Goal: Use online tool/utility: Utilize a website feature to perform a specific function

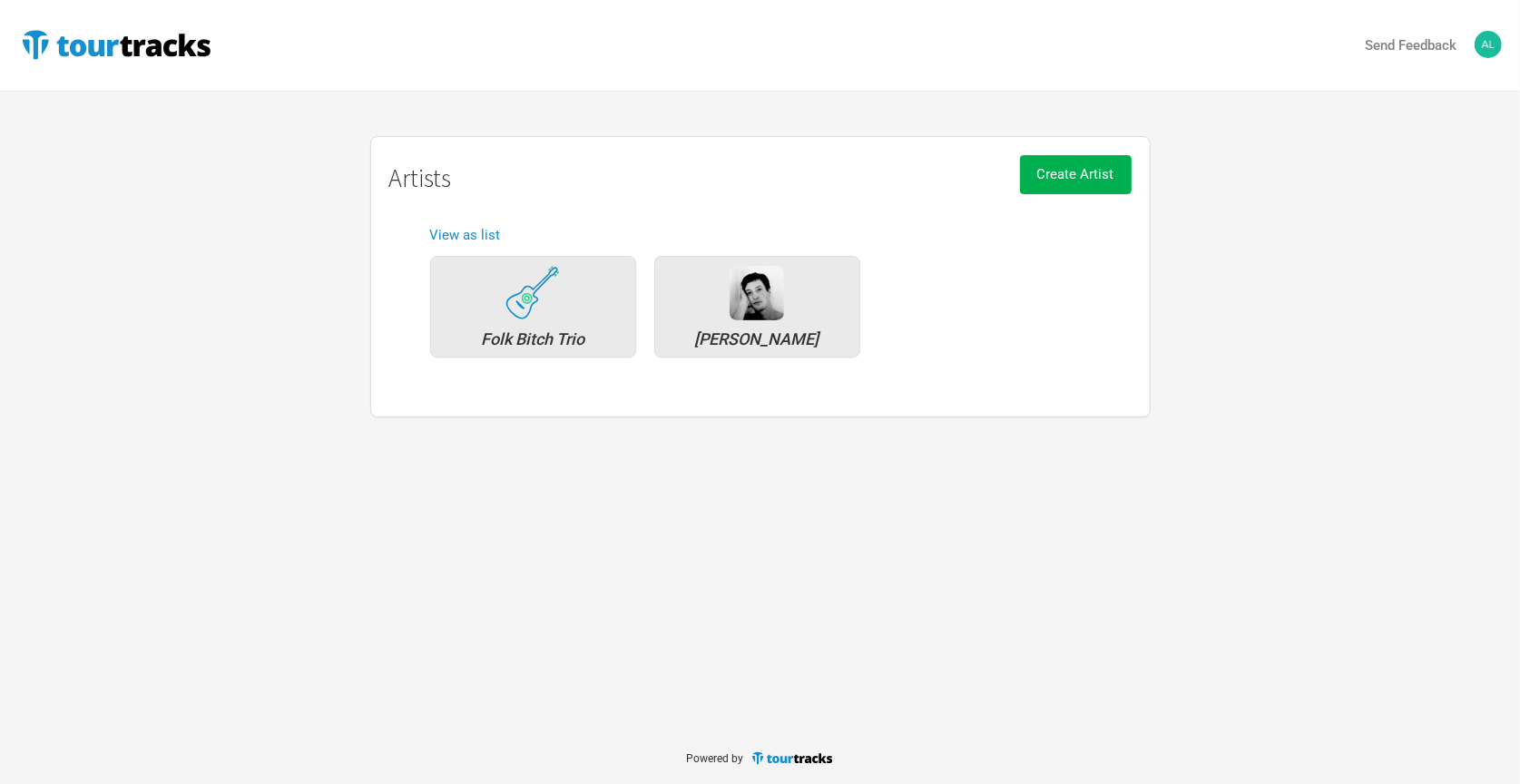
click at [1308, 196] on div "Artists Folk Bitch Trio [PERSON_NAME] Create Artist Artists View as list Folk B…" at bounding box center [760, 276] width 1520 height 281
click at [773, 324] on div "[PERSON_NAME]" at bounding box center [757, 307] width 206 height 102
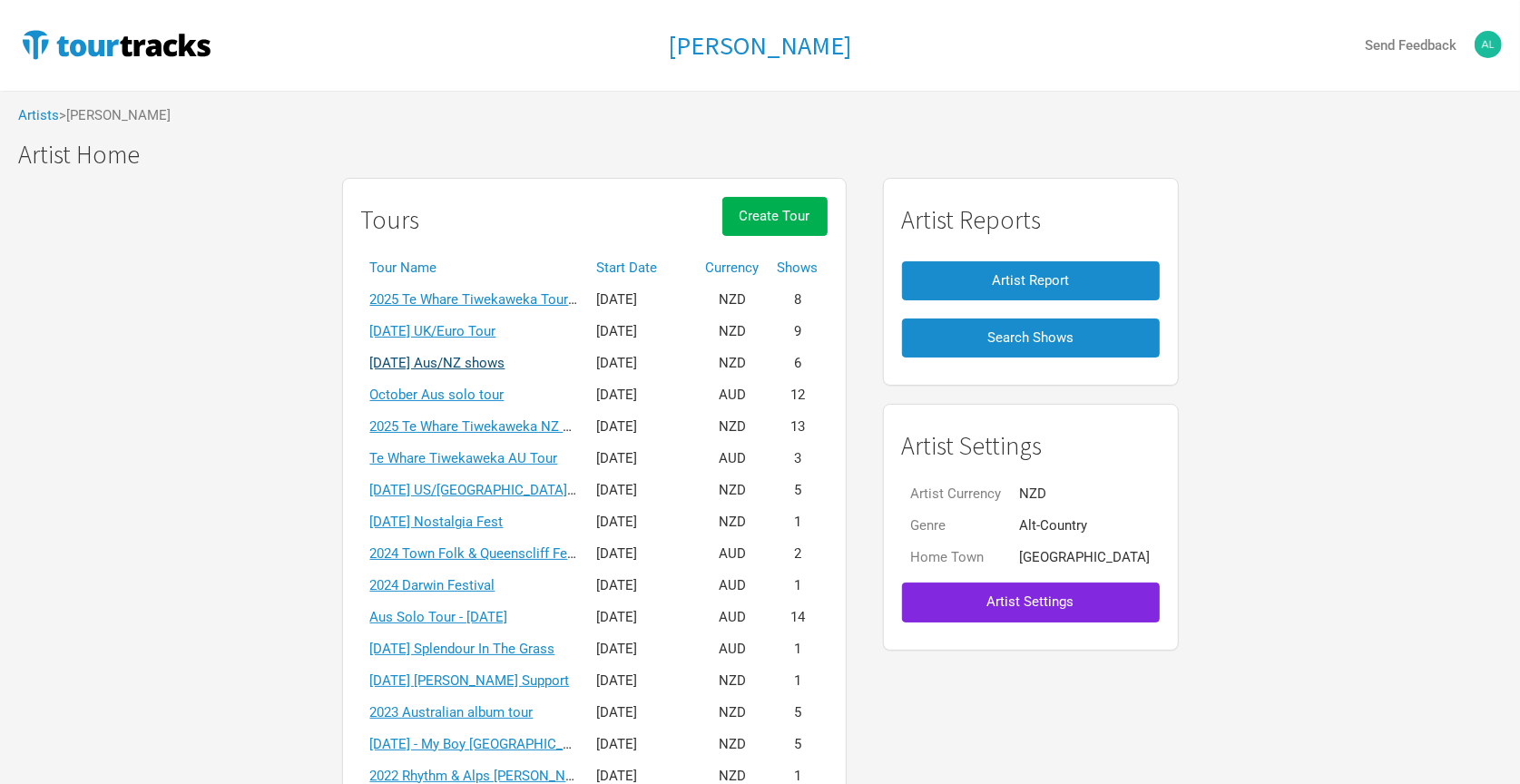
click at [506, 354] on link "[DATE] Aus/NZ shows" at bounding box center [437, 362] width 135 height 16
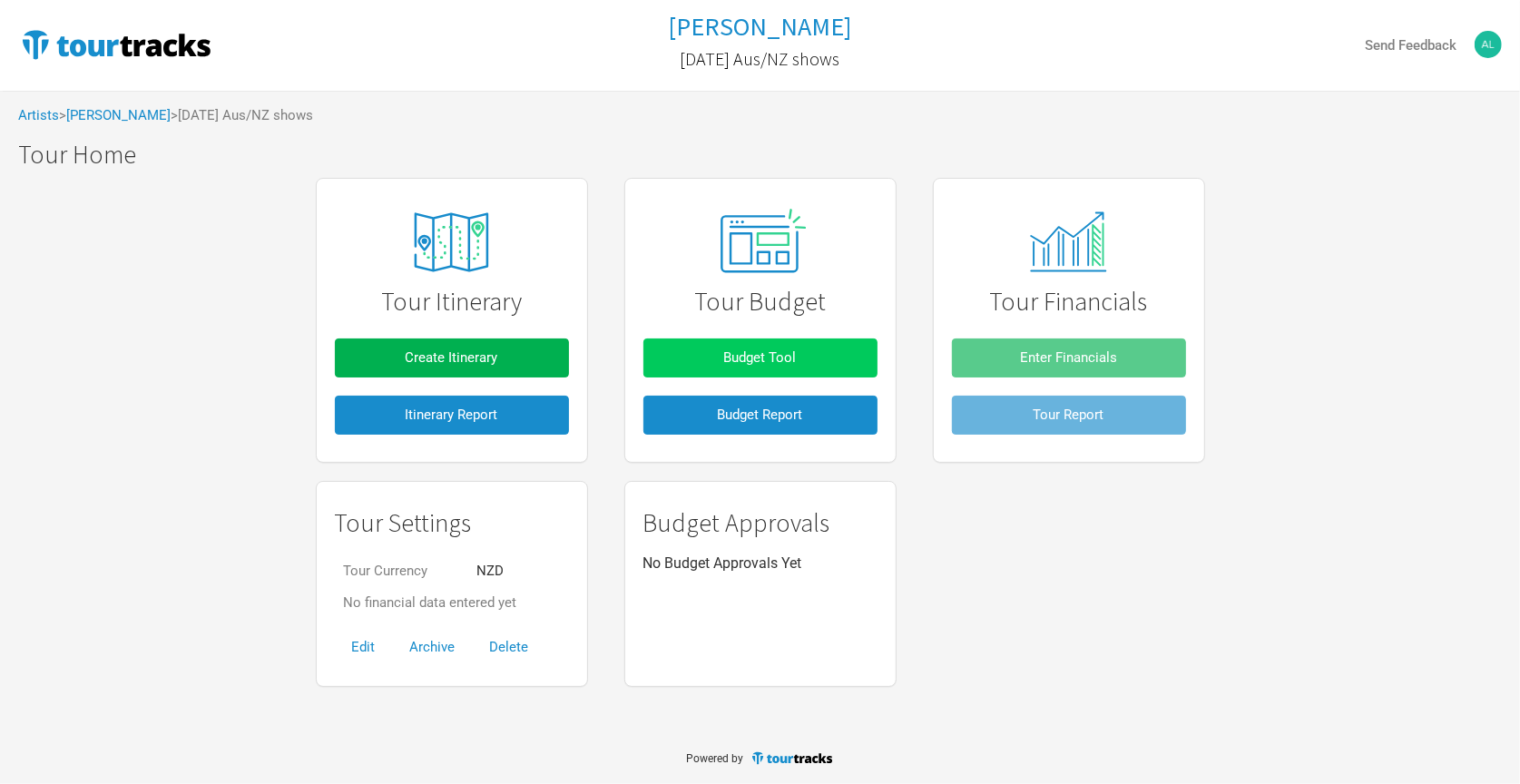
click at [715, 359] on button "Budget Tool" at bounding box center [760, 358] width 234 height 39
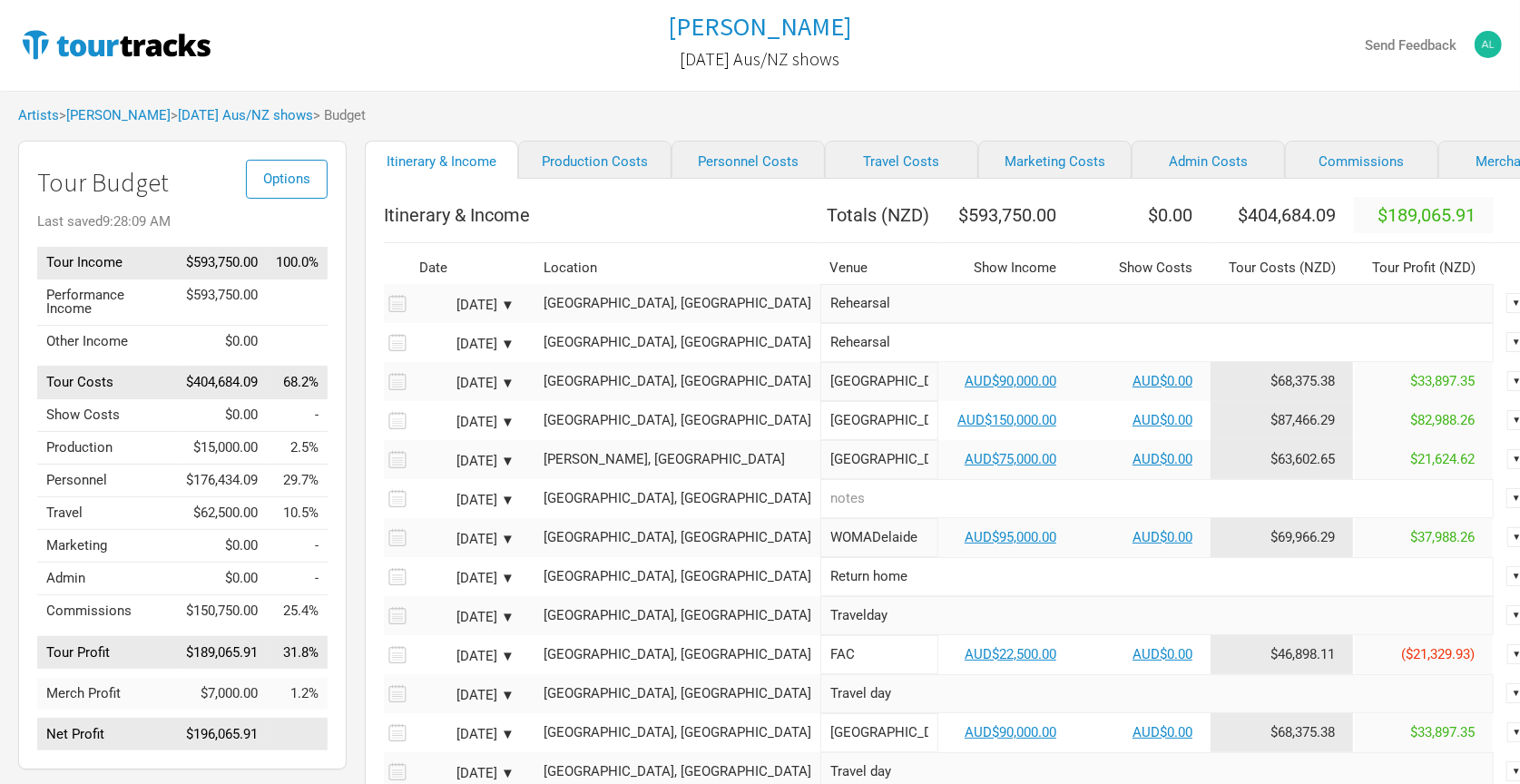
scroll to position [22, 0]
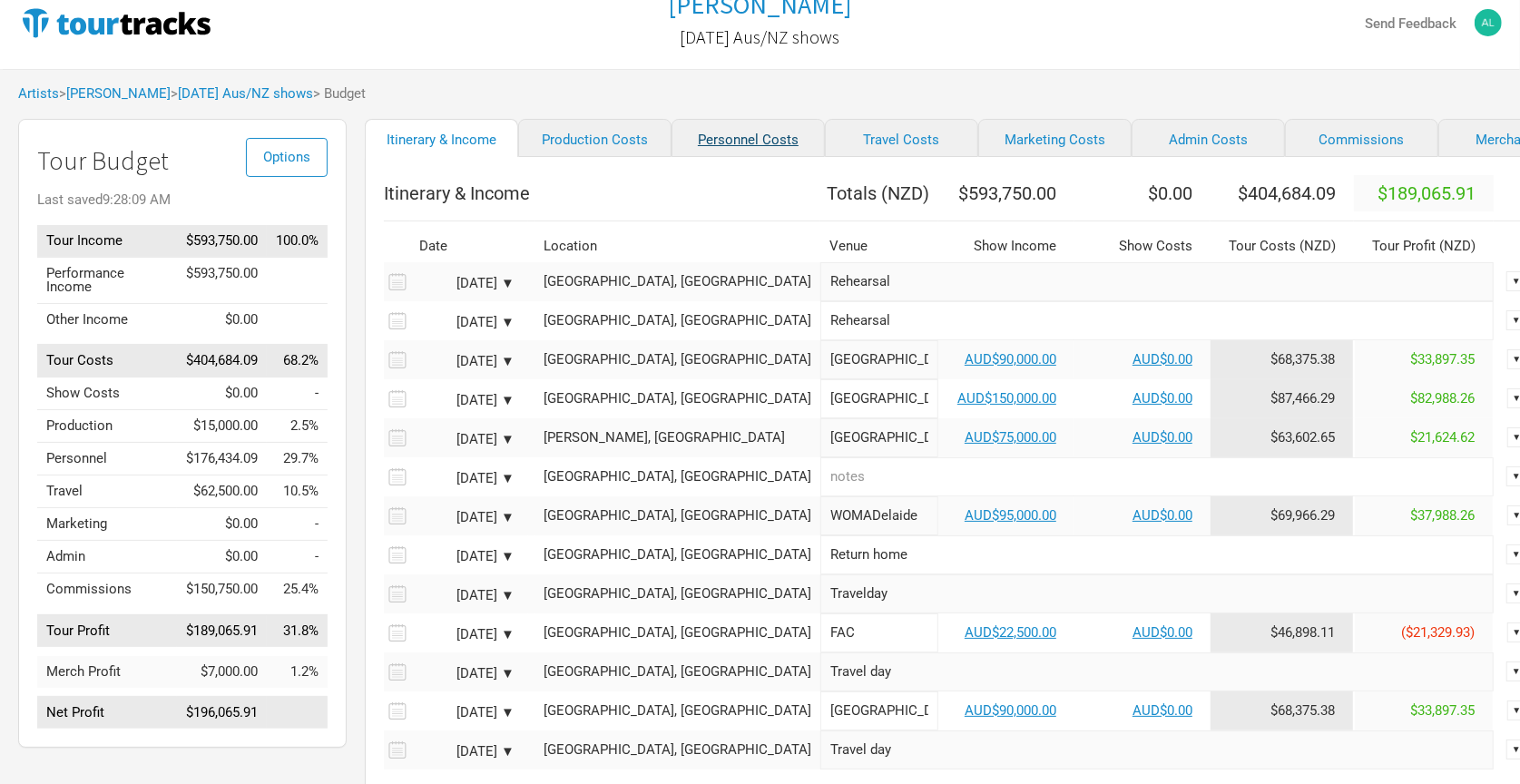
click at [671, 135] on link "Personnel Costs" at bounding box center [747, 138] width 153 height 39
select select "NZD"
select select "Total Days"
select select "NZD"
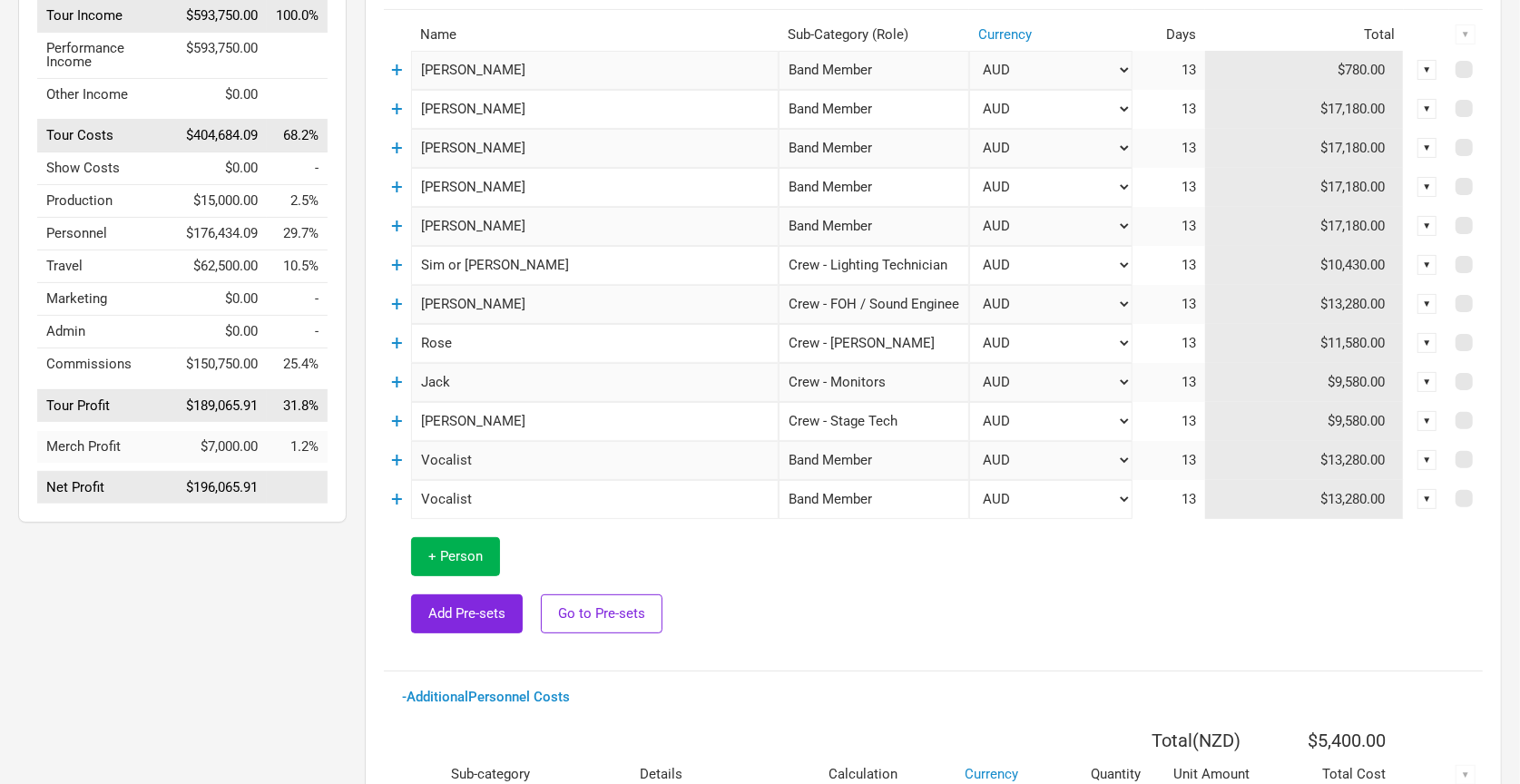
scroll to position [278, 0]
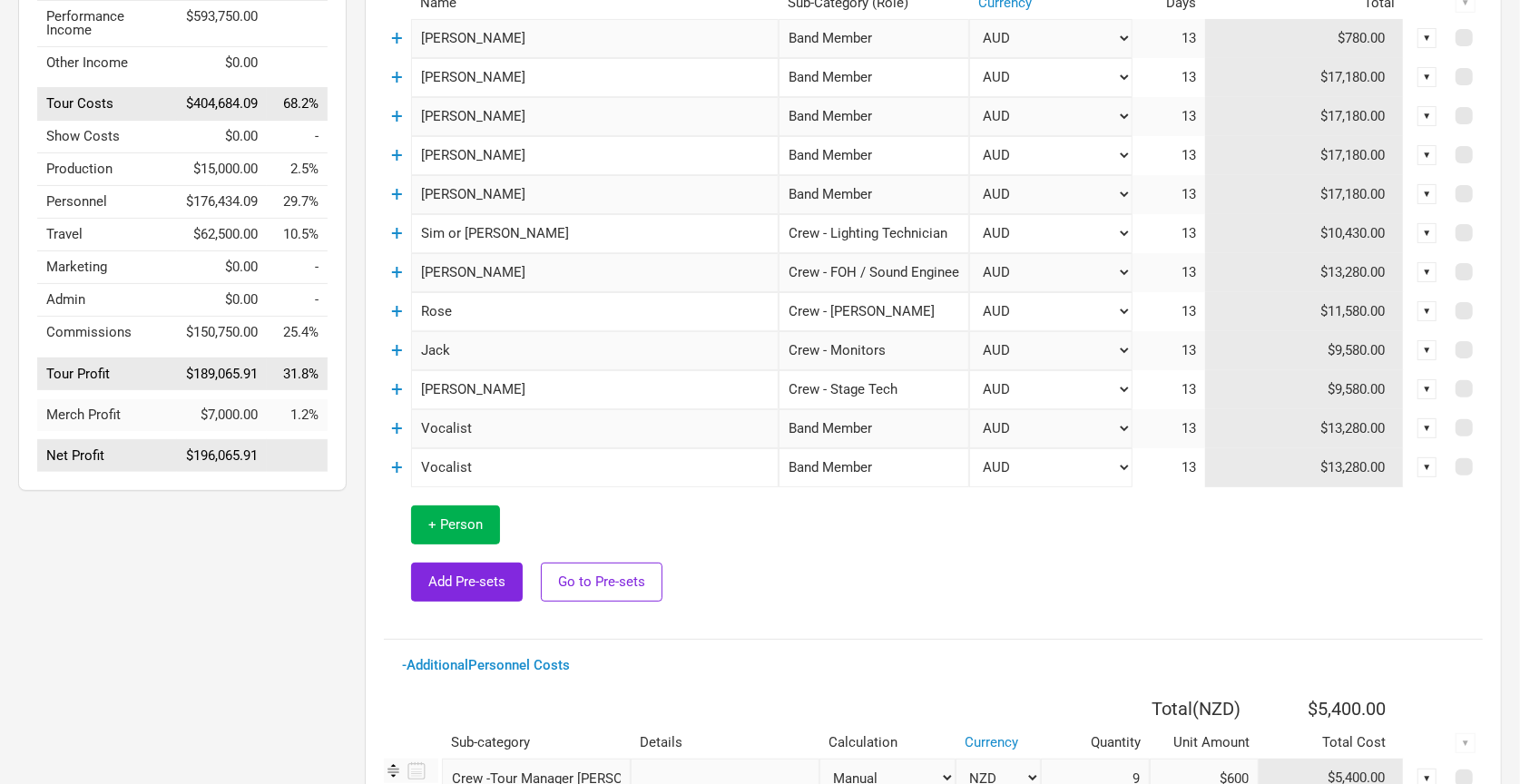
click at [1429, 424] on div "▼" at bounding box center [1428, 428] width 20 height 20
click at [1360, 545] on link "Delete" at bounding box center [1372, 552] width 112 height 13
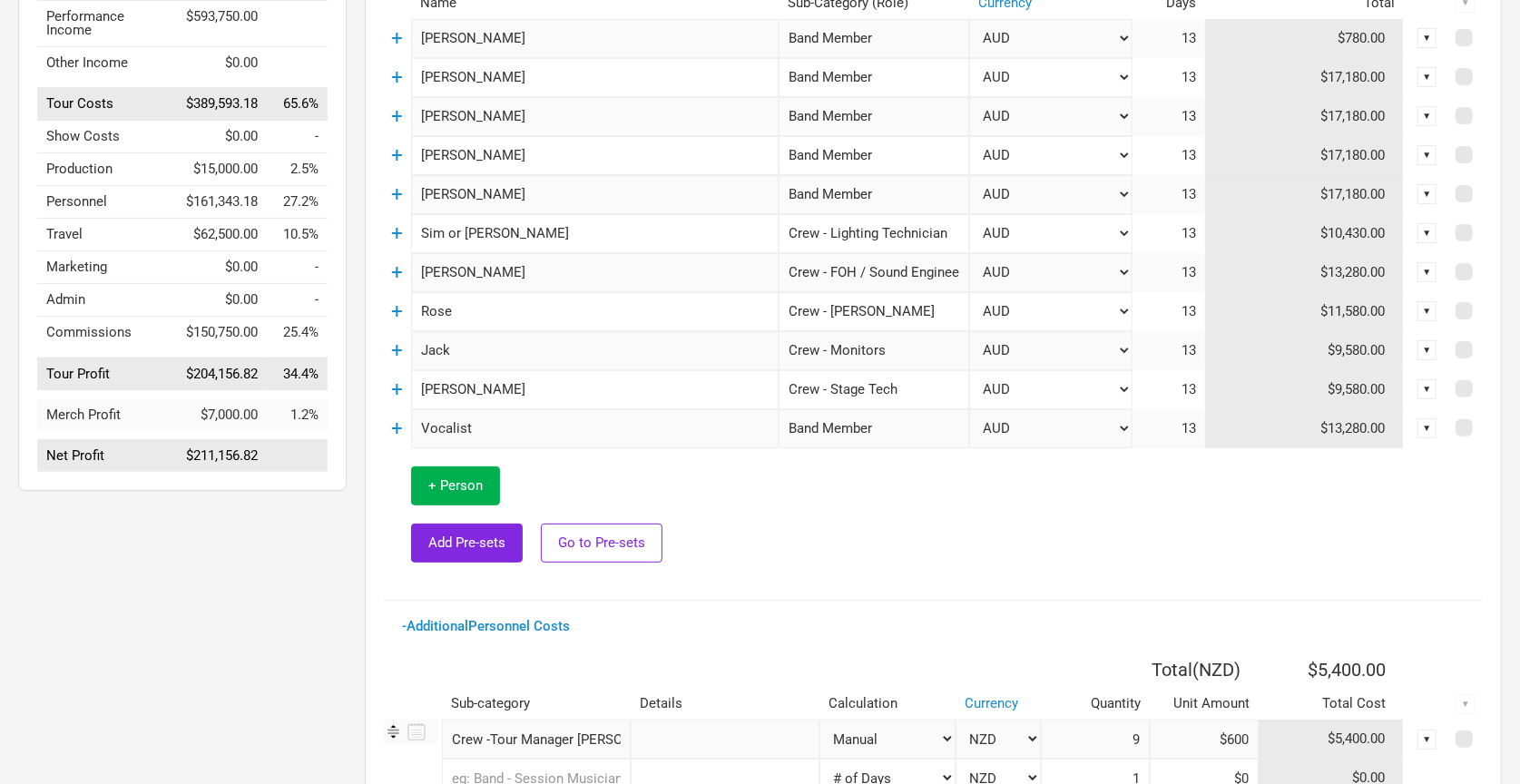
click at [1423, 422] on div "▼" at bounding box center [1428, 428] width 20 height 20
click at [1363, 545] on link "Delete" at bounding box center [1372, 552] width 112 height 13
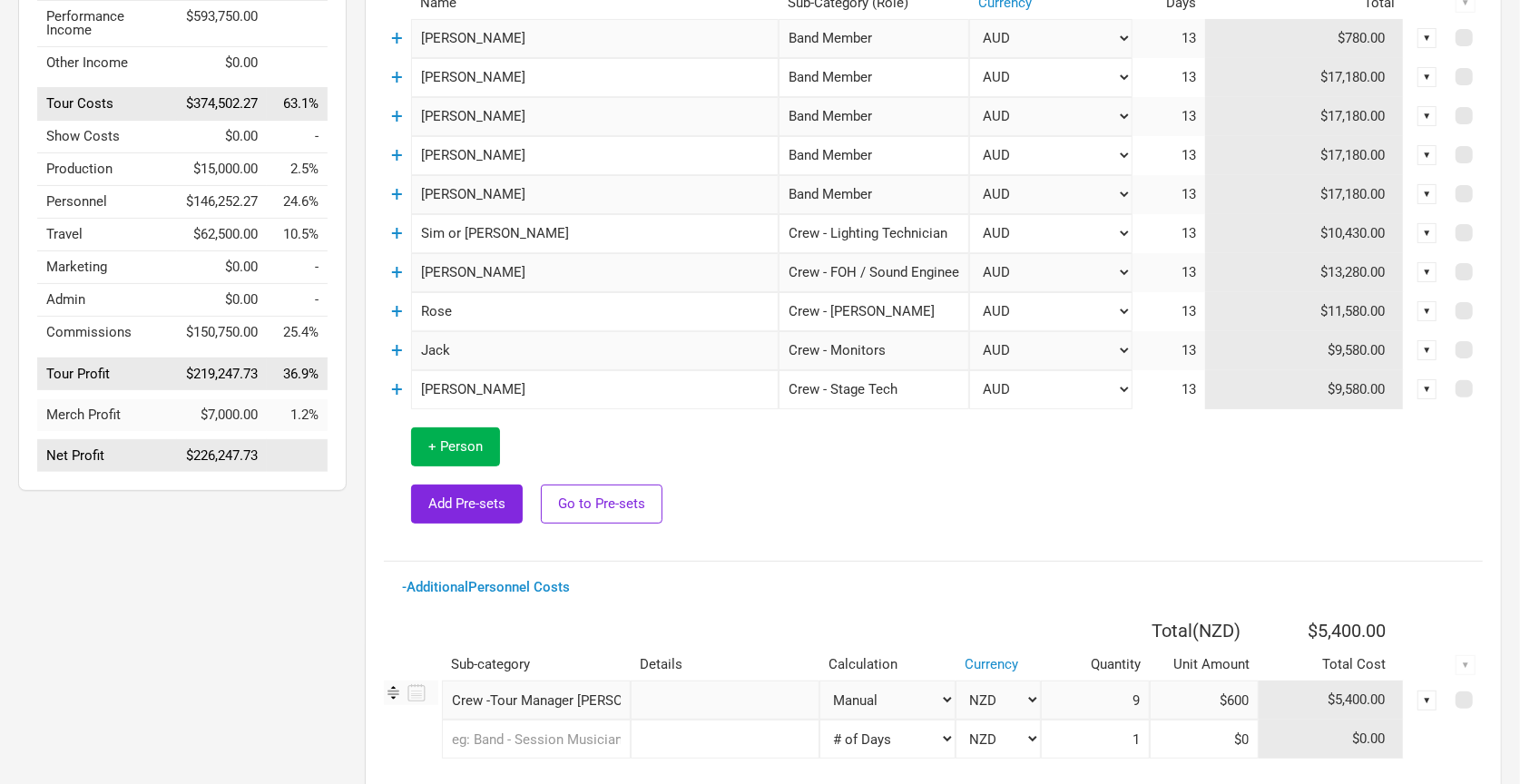
click at [384, 349] on td "+" at bounding box center [398, 351] width 27 height 39
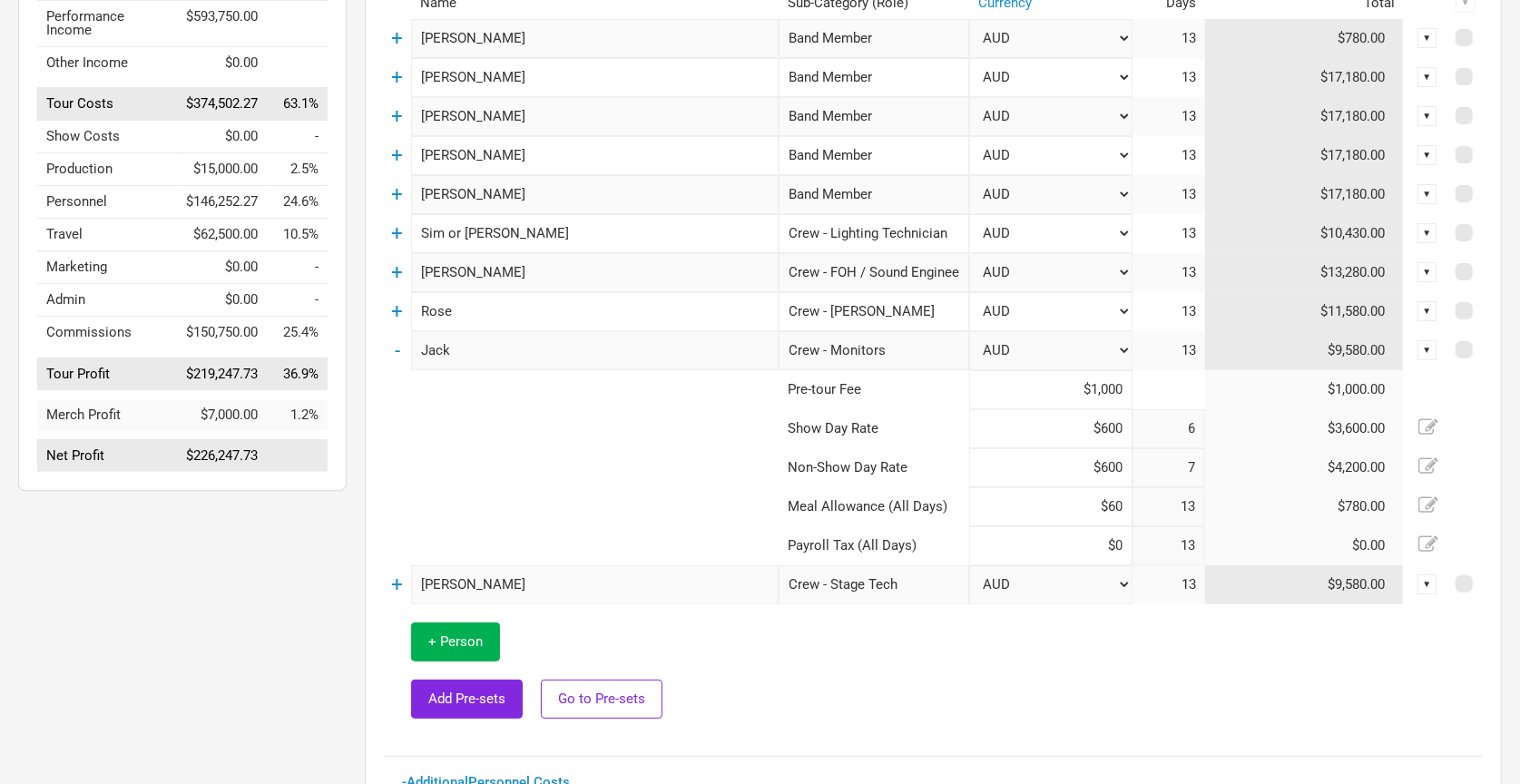
click at [1063, 426] on input "$600" at bounding box center [1051, 429] width 164 height 39
click at [1074, 389] on input "$1,000" at bounding box center [1051, 389] width 164 height 39
type input "$0"
click at [1085, 426] on input "$600" at bounding box center [1051, 429] width 164 height 39
type input "$500"
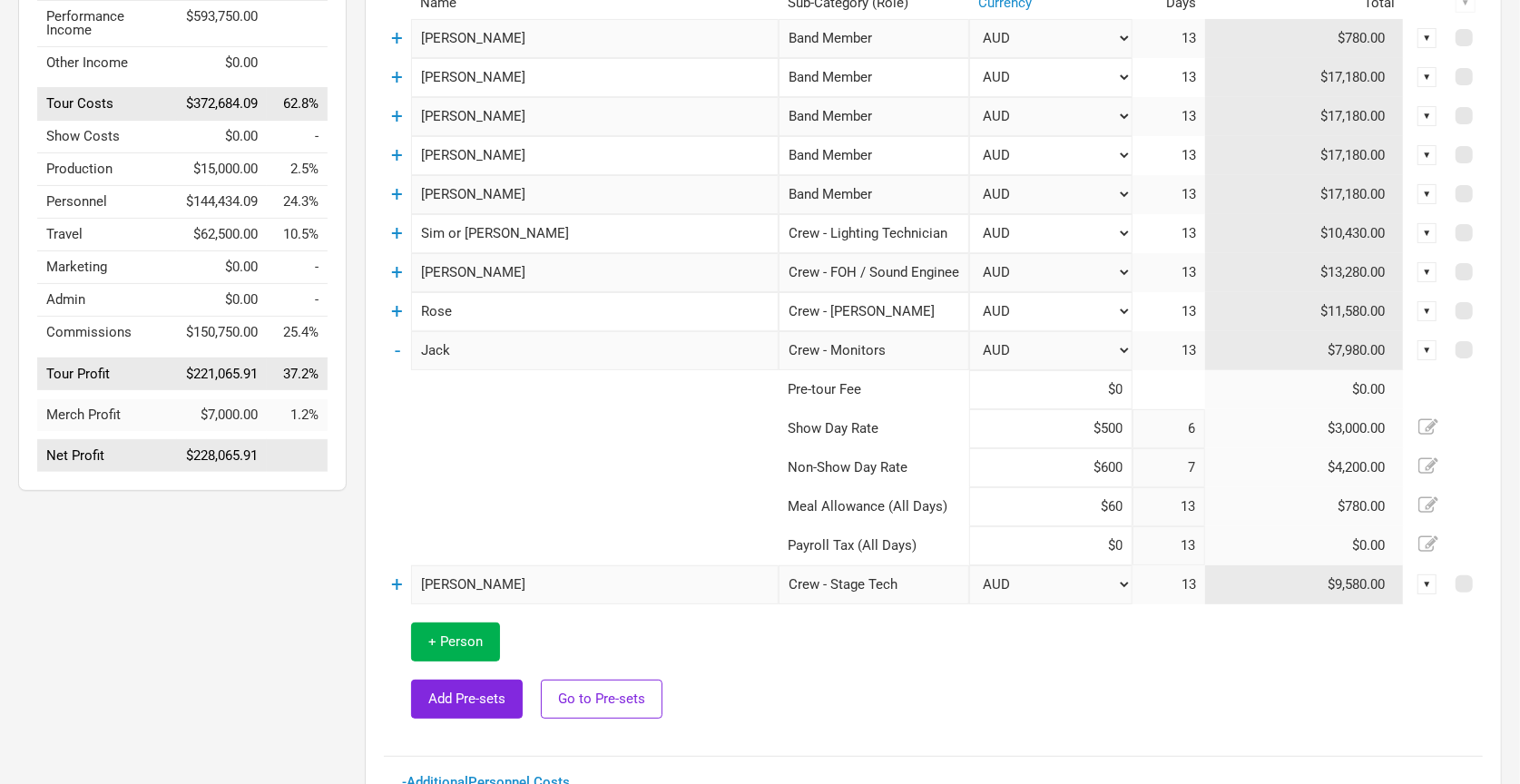
click at [1090, 460] on input "$600" at bounding box center [1051, 468] width 164 height 39
type input "$500"
click at [1020, 667] on td at bounding box center [1131, 671] width 704 height 134
click at [401, 349] on link "-" at bounding box center [398, 351] width 6 height 24
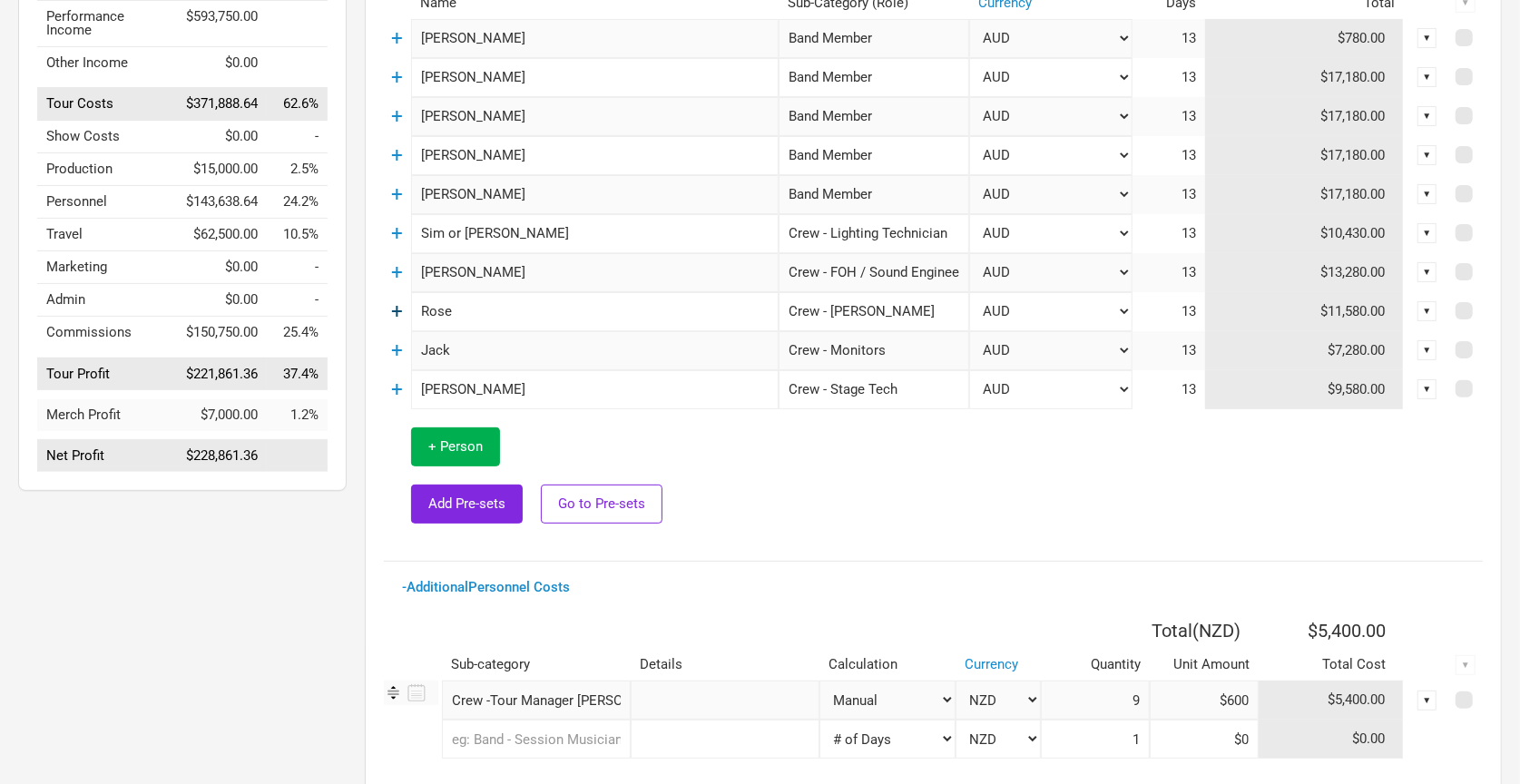
click at [401, 315] on link "+" at bounding box center [398, 311] width 12 height 24
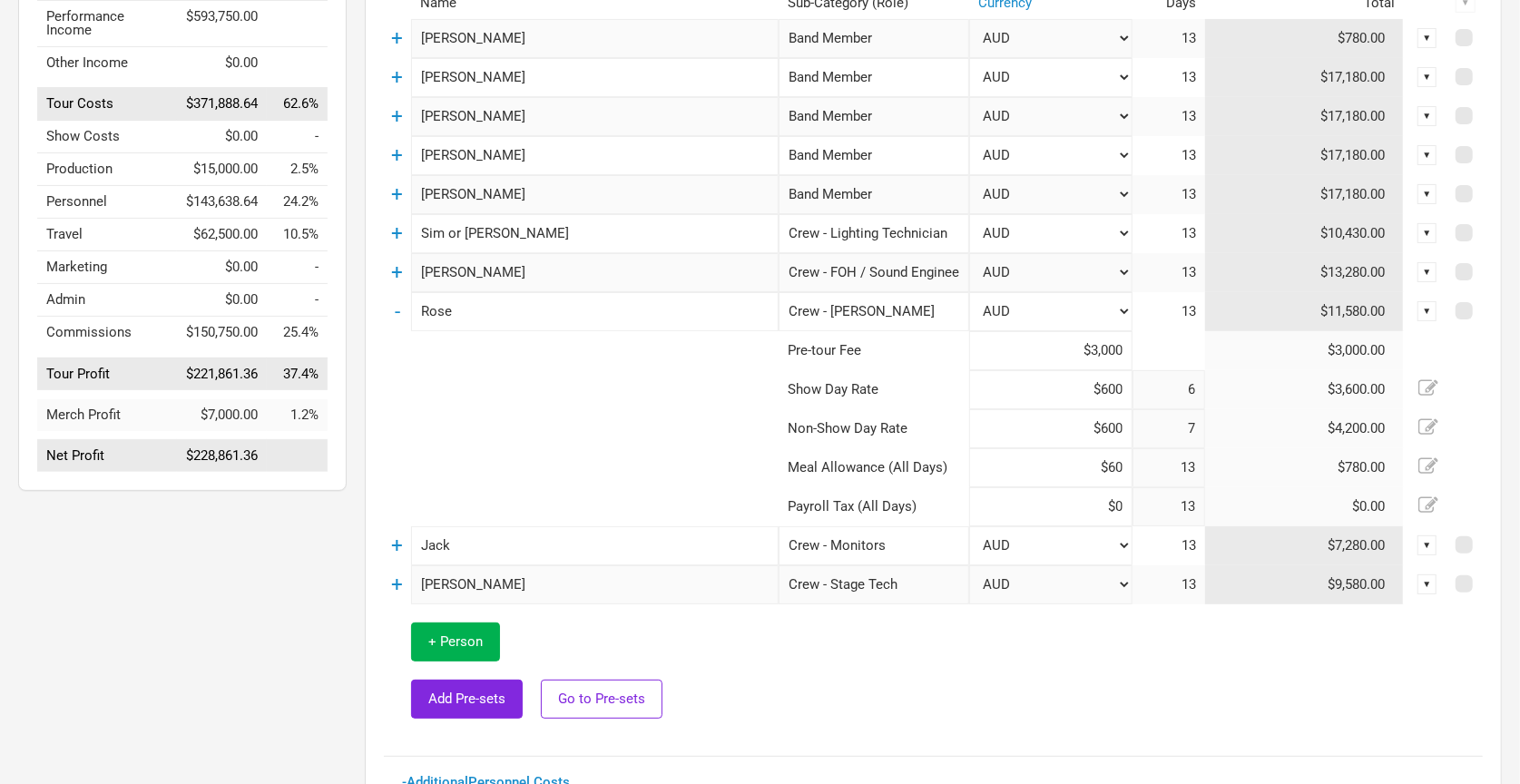
click at [1058, 347] on input "$3,000" at bounding box center [1051, 351] width 164 height 39
type input "$2,000"
click at [989, 757] on div "Personnel Costs Total ( NZD ) $142,502.28 Name Sub-Category (Role) Currency Day…" at bounding box center [933, 481] width 1099 height 1098
click at [397, 307] on link "-" at bounding box center [398, 311] width 6 height 24
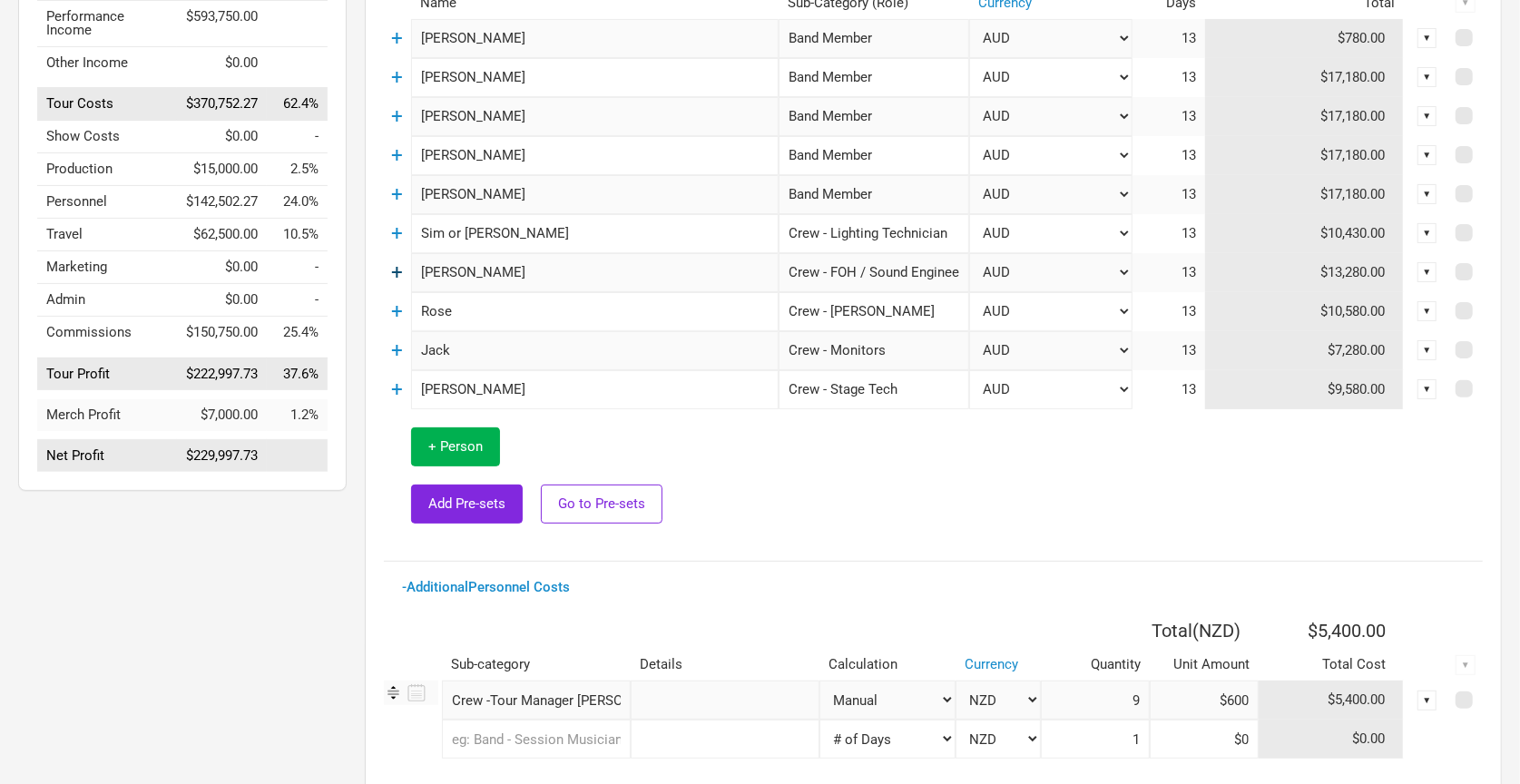
click at [396, 269] on link "+" at bounding box center [398, 272] width 12 height 24
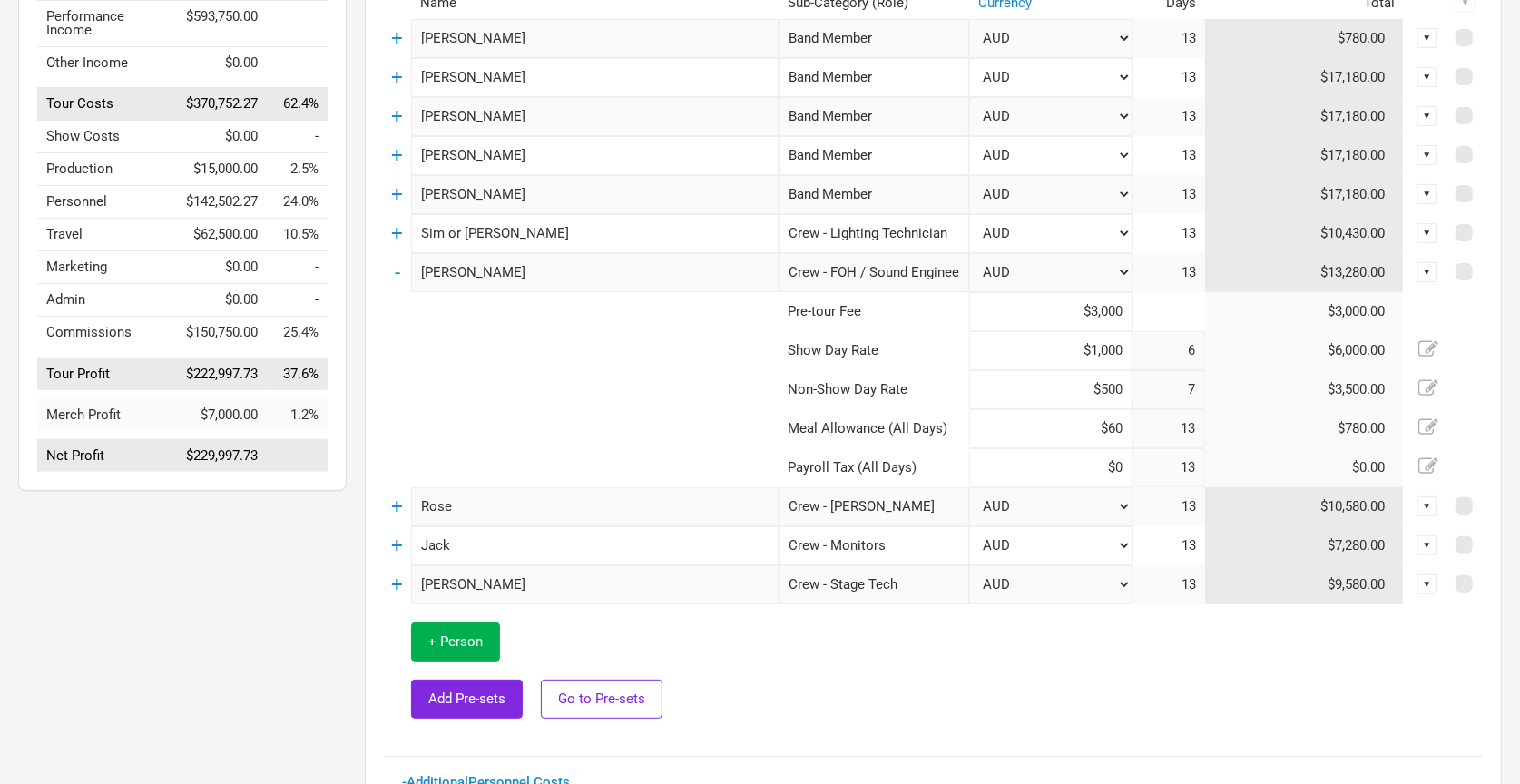
click at [1035, 309] on input "$3,000" at bounding box center [1051, 311] width 164 height 39
type input "$2,000"
click at [1141, 696] on td at bounding box center [1131, 671] width 704 height 134
